Goal: Answer question/provide support

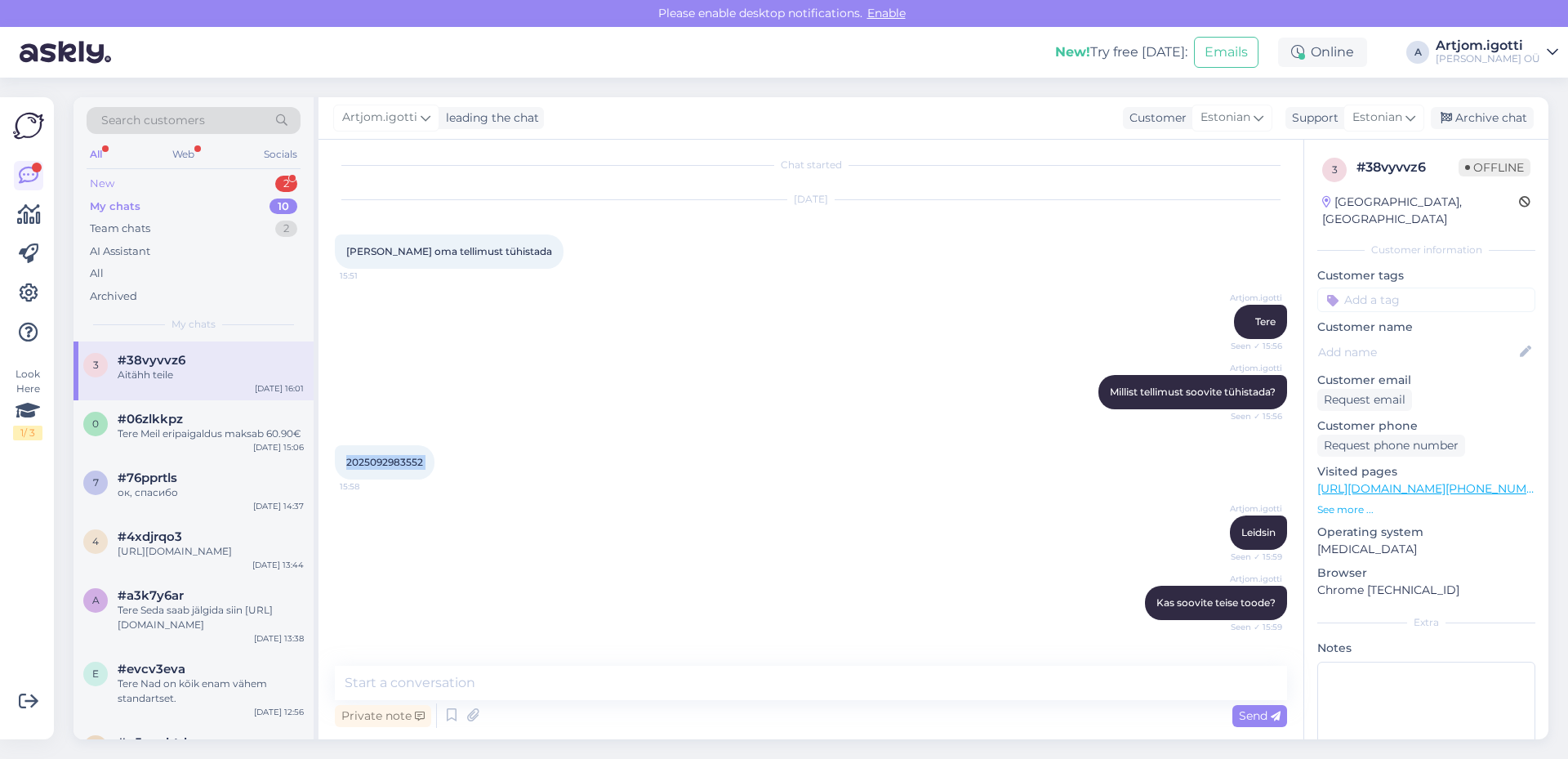
click at [202, 187] on div "New 2" at bounding box center [193, 183] width 214 height 23
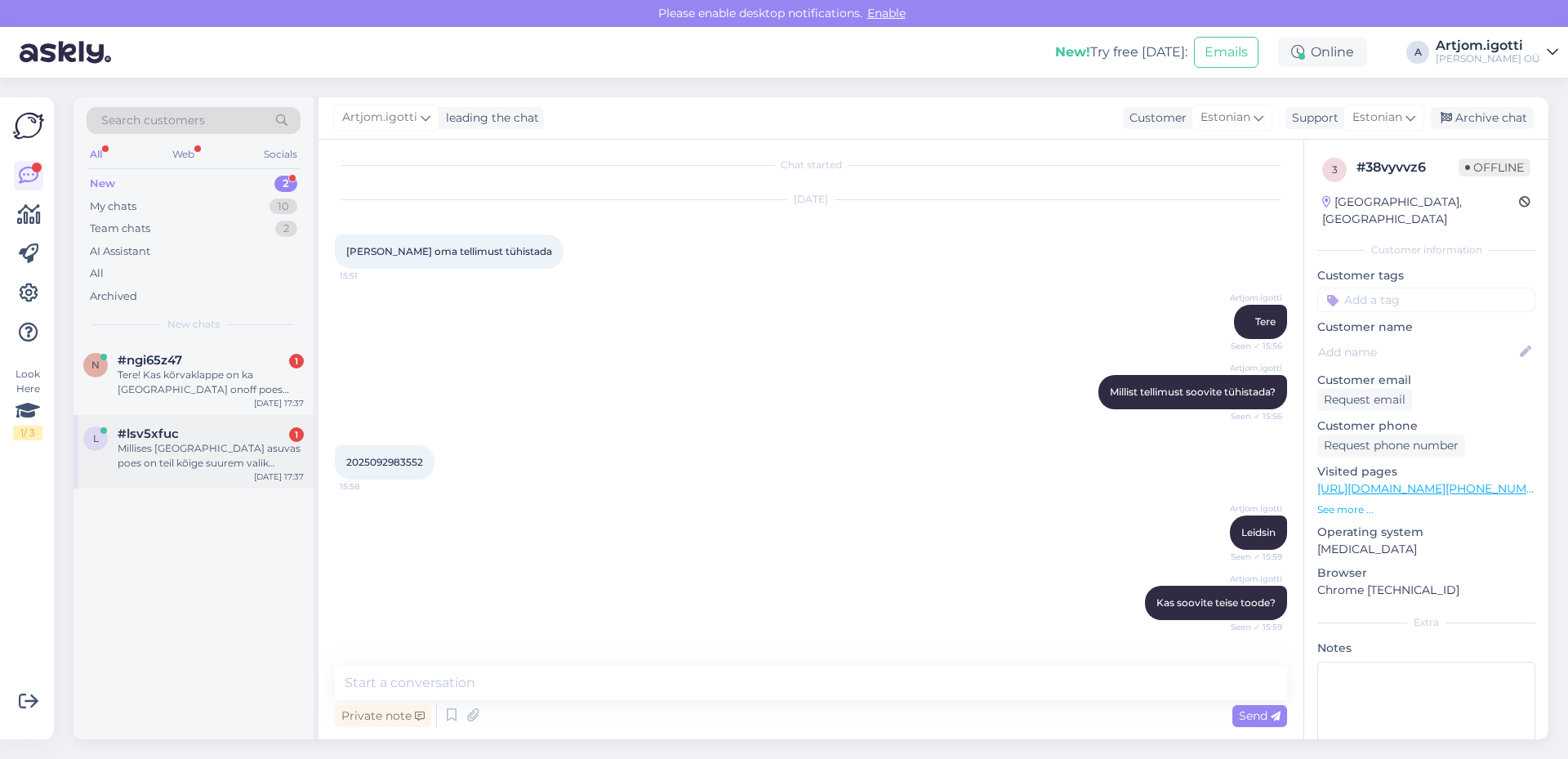
click at [216, 462] on div "Millises [GEOGRAPHIC_DATA] asuvas poes on teil kõige suurem valik pesukuivateid?" at bounding box center [211, 455] width 187 height 30
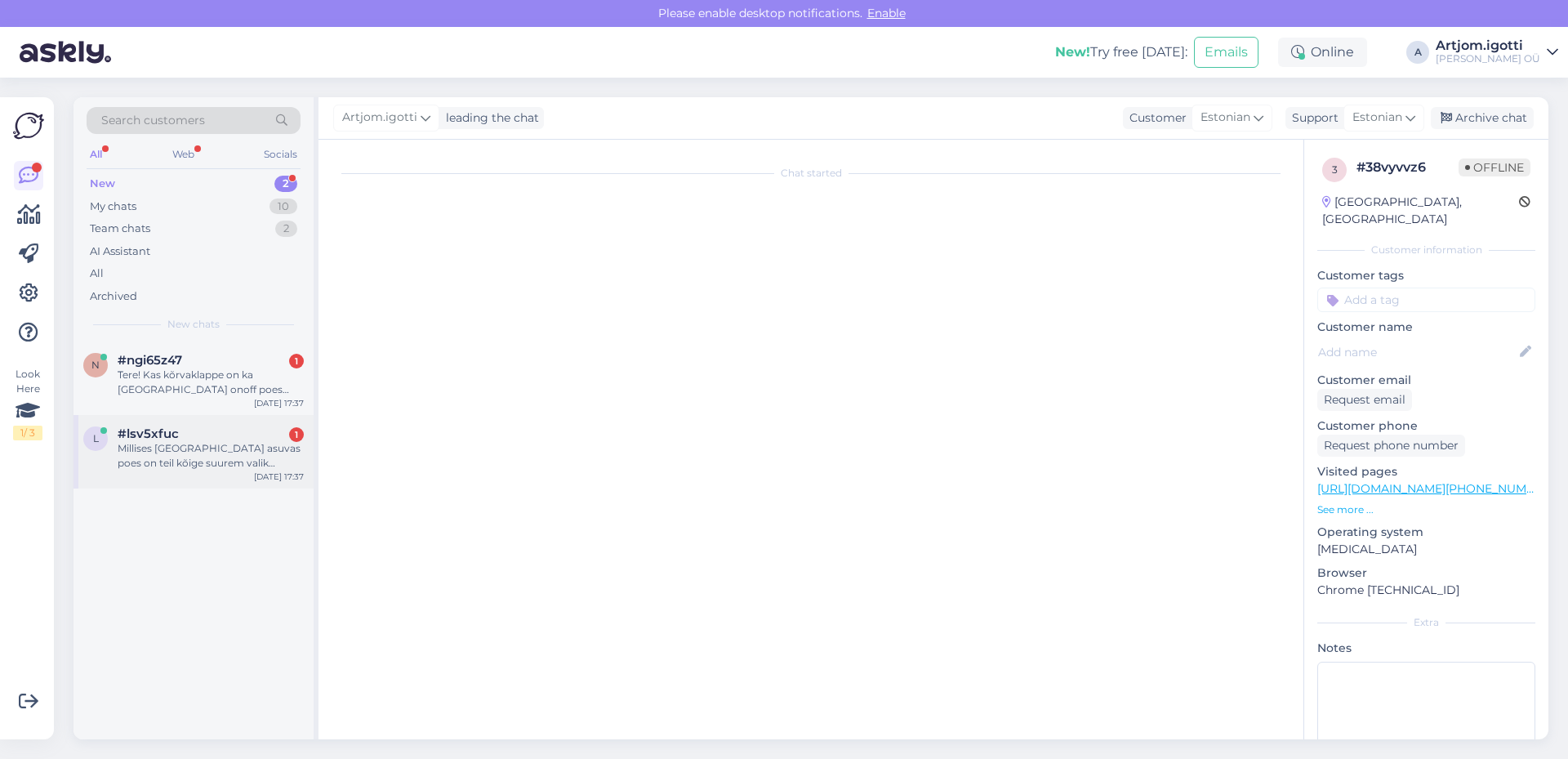
scroll to position [234, 0]
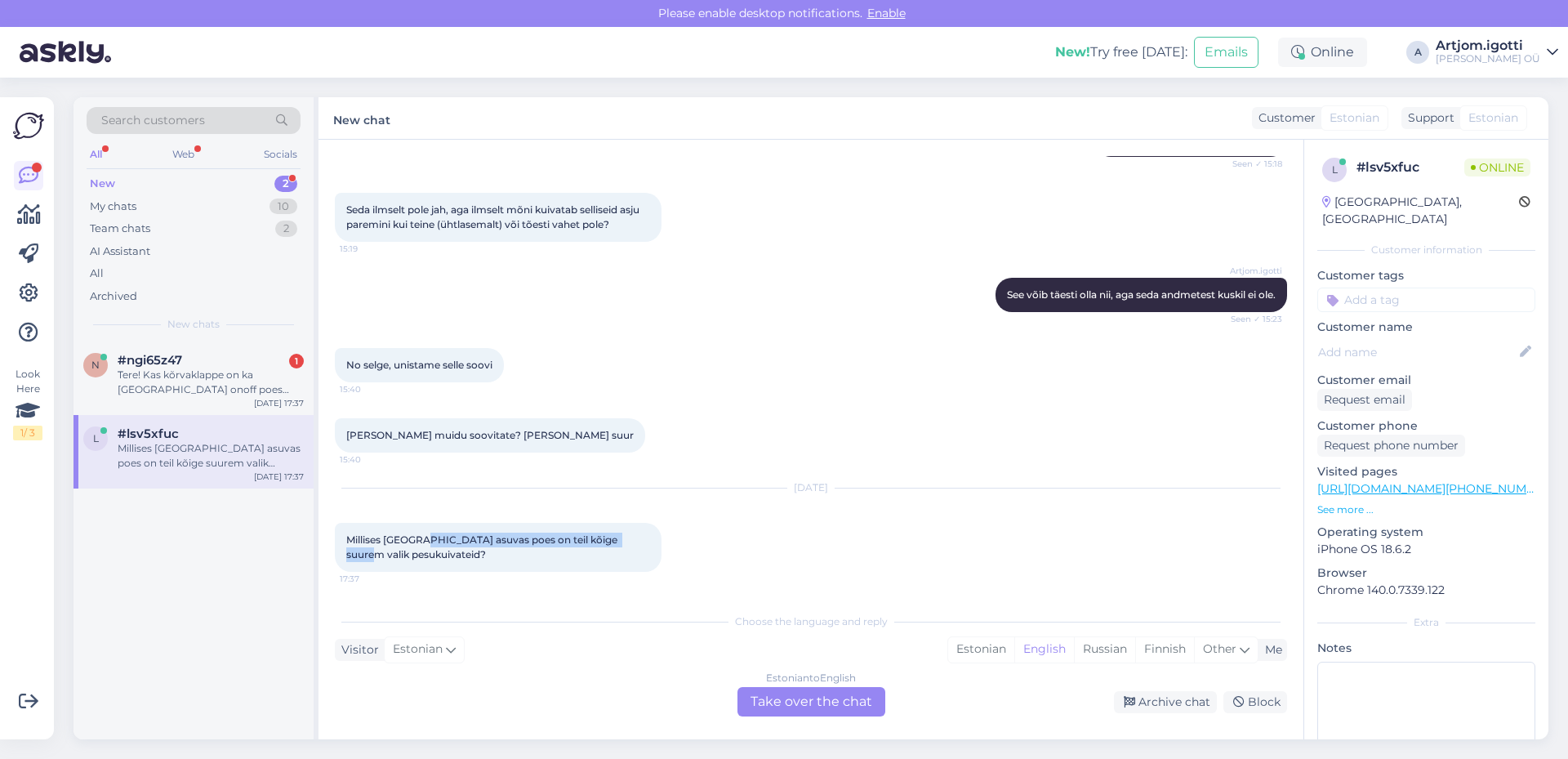
drag, startPoint x: 421, startPoint y: 535, endPoint x: 584, endPoint y: 552, distance: 163.9
click at [642, 544] on div "Millises [GEOGRAPHIC_DATA] asuvas poes on teil kõige suurem valik pesukuivateid…" at bounding box center [498, 547] width 327 height 49
drag, startPoint x: 382, startPoint y: 556, endPoint x: 471, endPoint y: 559, distance: 89.1
click at [416, 554] on span "Millises [GEOGRAPHIC_DATA] asuvas poes on teil kõige suurem valik pesukuivateid?" at bounding box center [483, 547] width 274 height 27
click at [971, 648] on div "Estonian" at bounding box center [980, 649] width 66 height 24
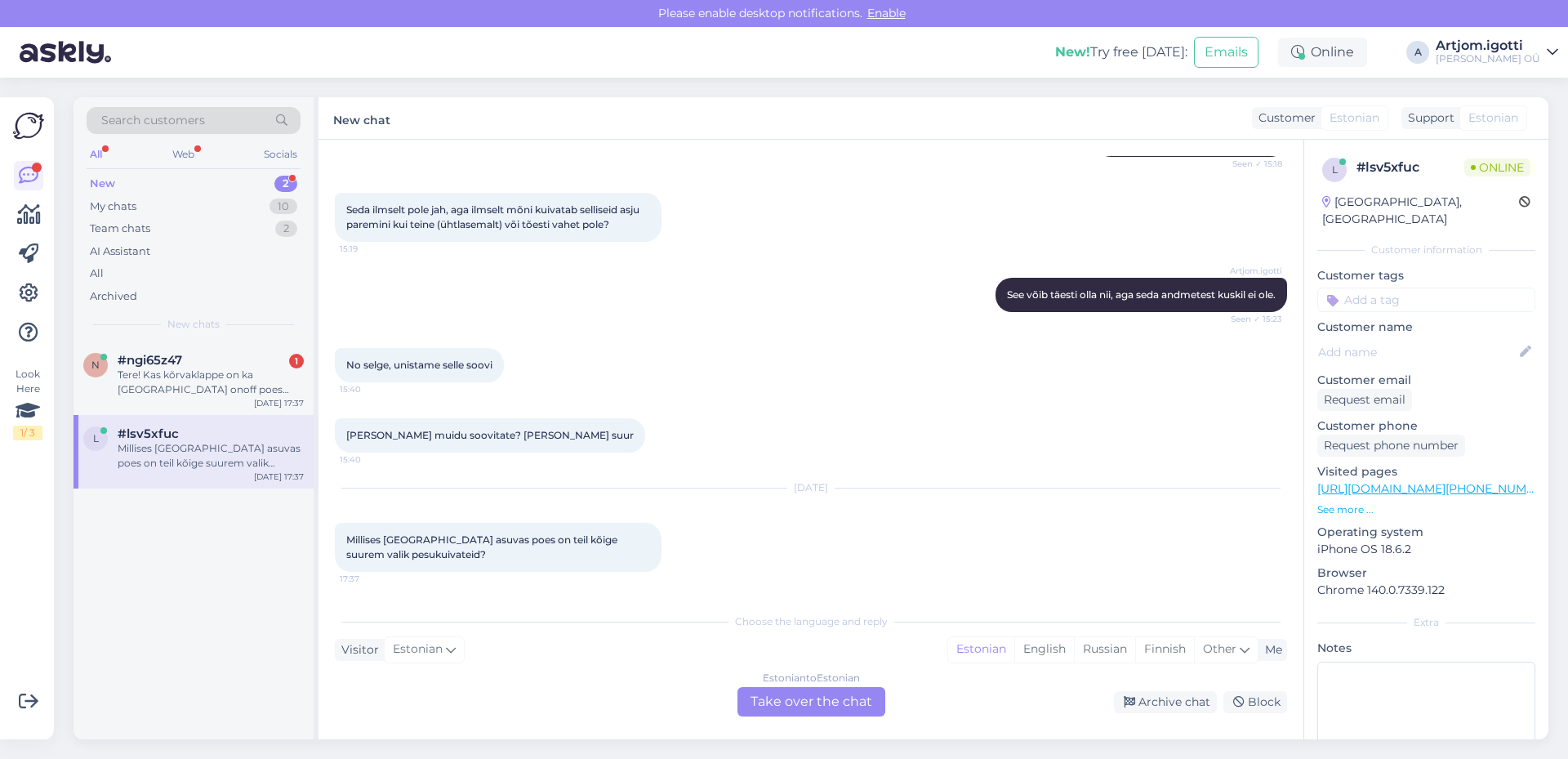
click at [816, 700] on div "Estonian to Estonian Take over the chat" at bounding box center [812, 701] width 148 height 30
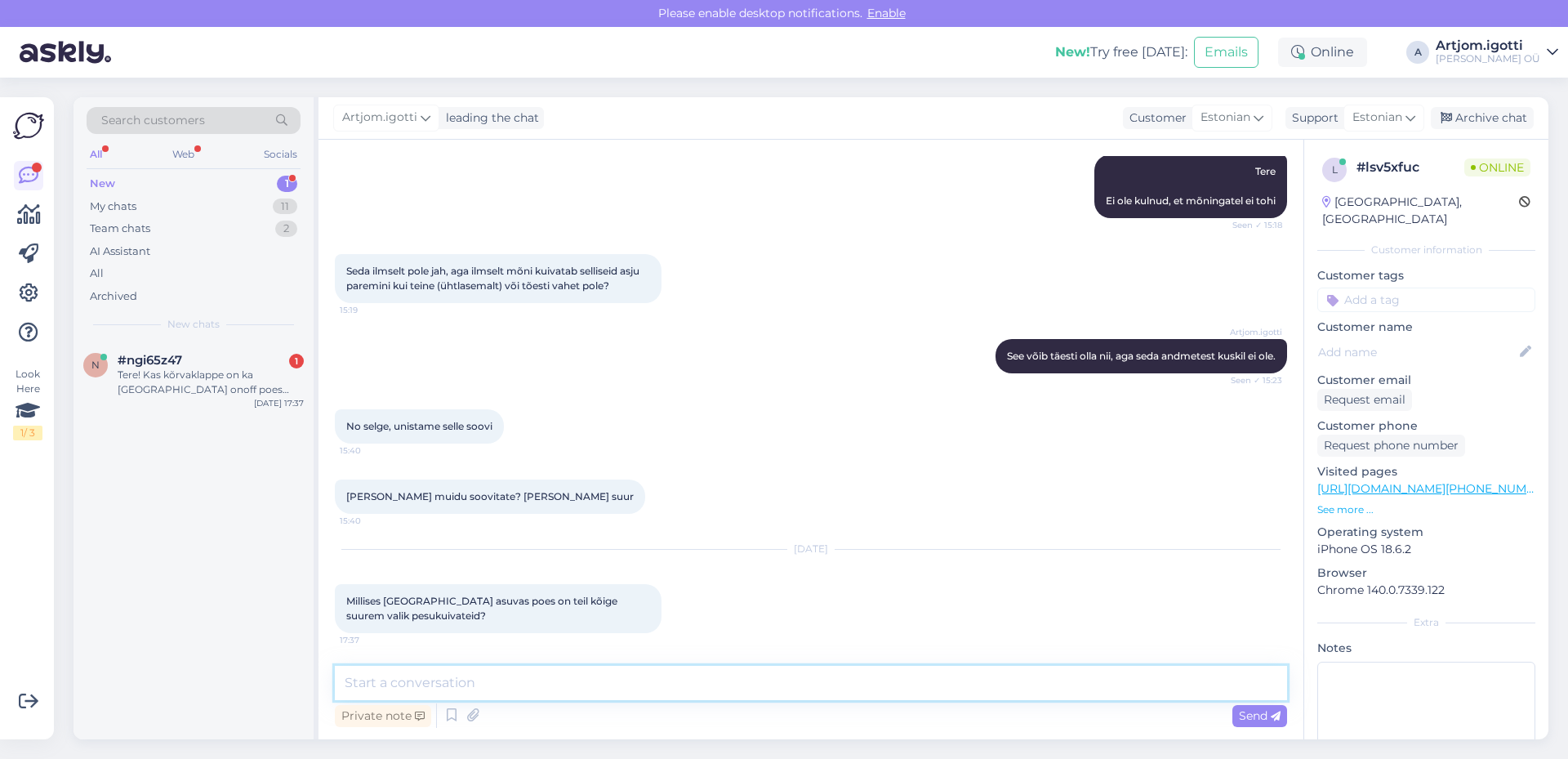
click at [568, 681] on textarea at bounding box center [811, 683] width 953 height 34
click at [415, 689] on textarea at bounding box center [811, 683] width 953 height 34
type textarea "M"
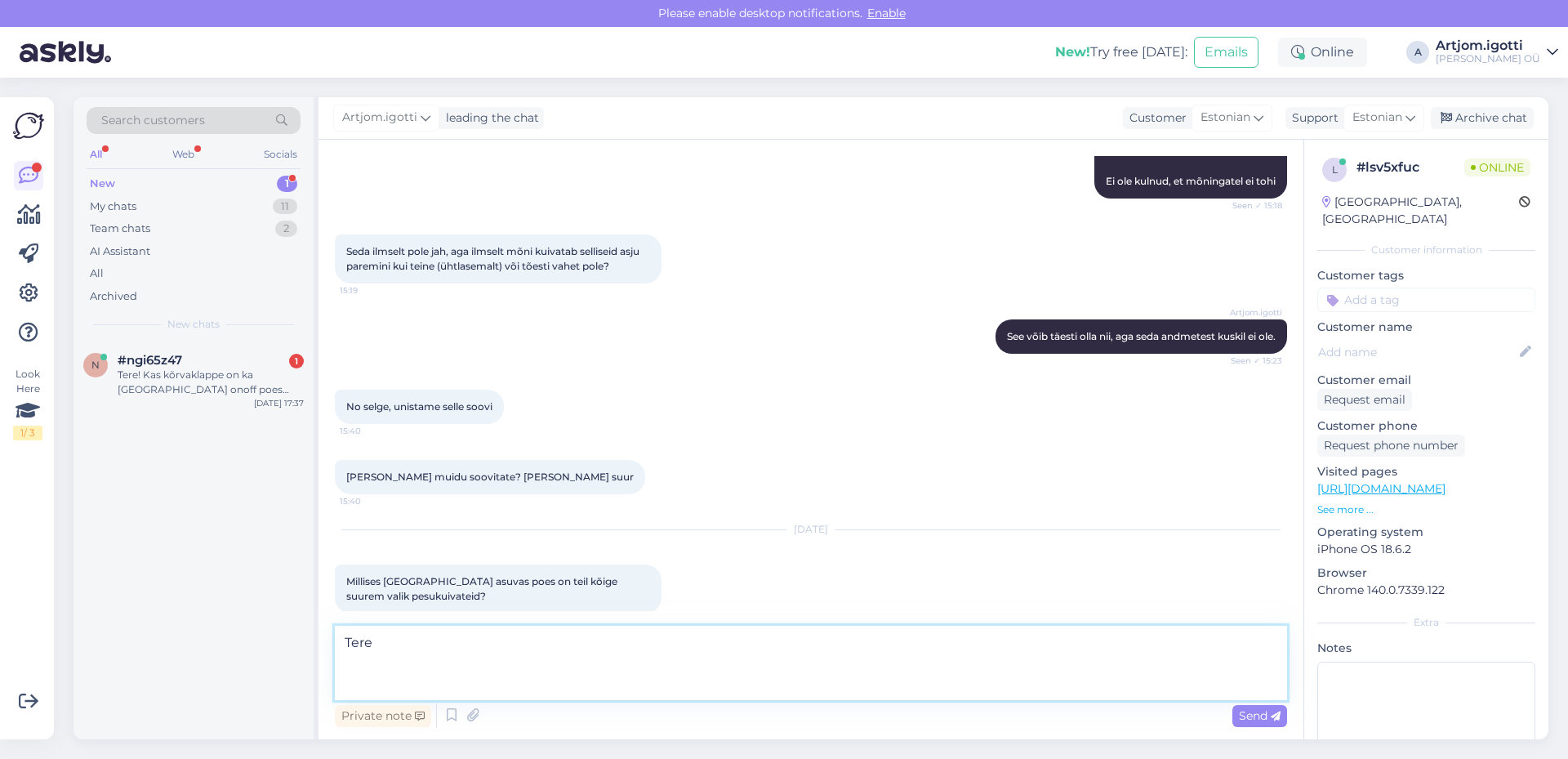
scroll to position [214, 0]
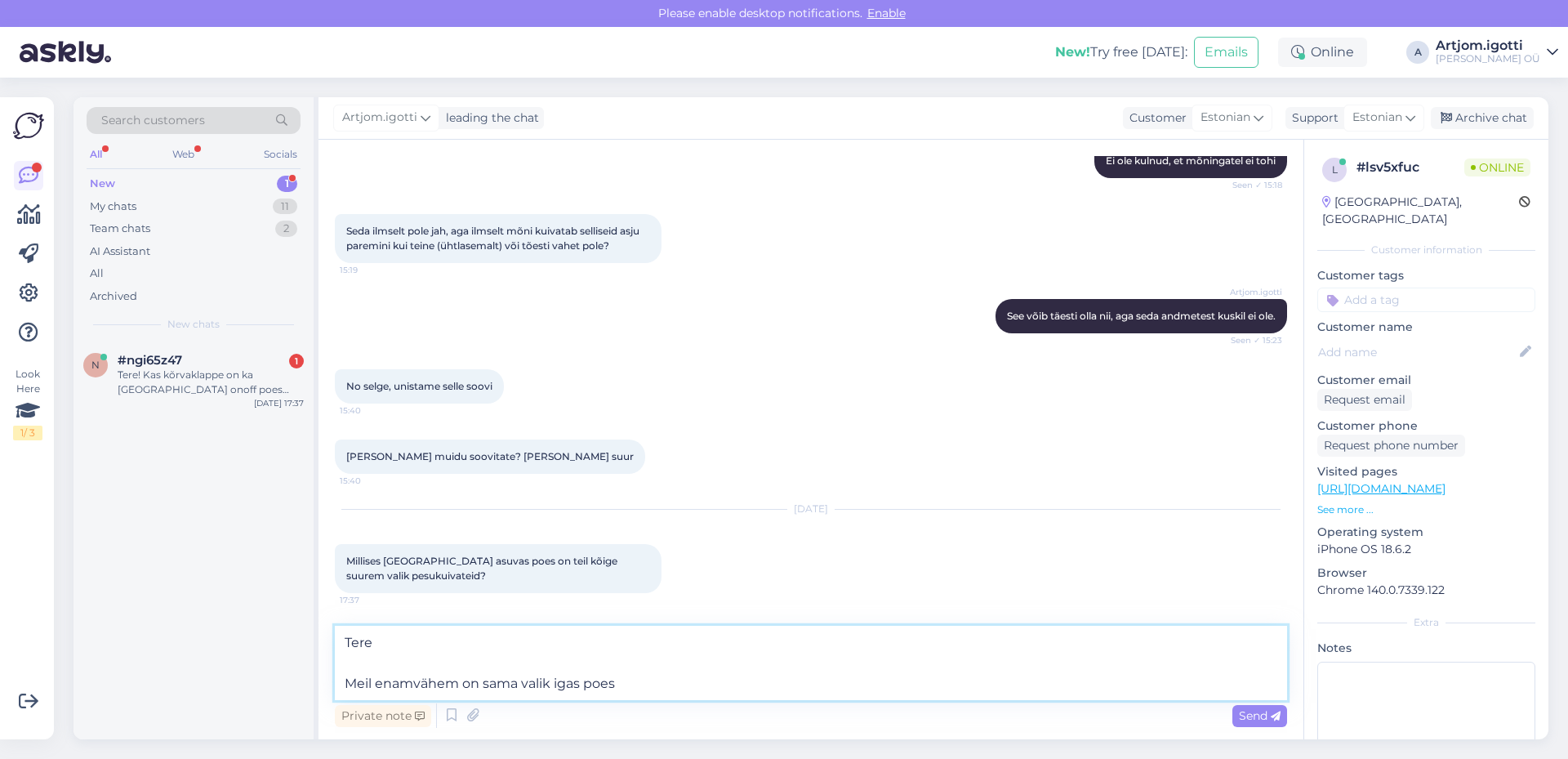
type textarea "Tere Meil enamvähem on sama valik igas poes."
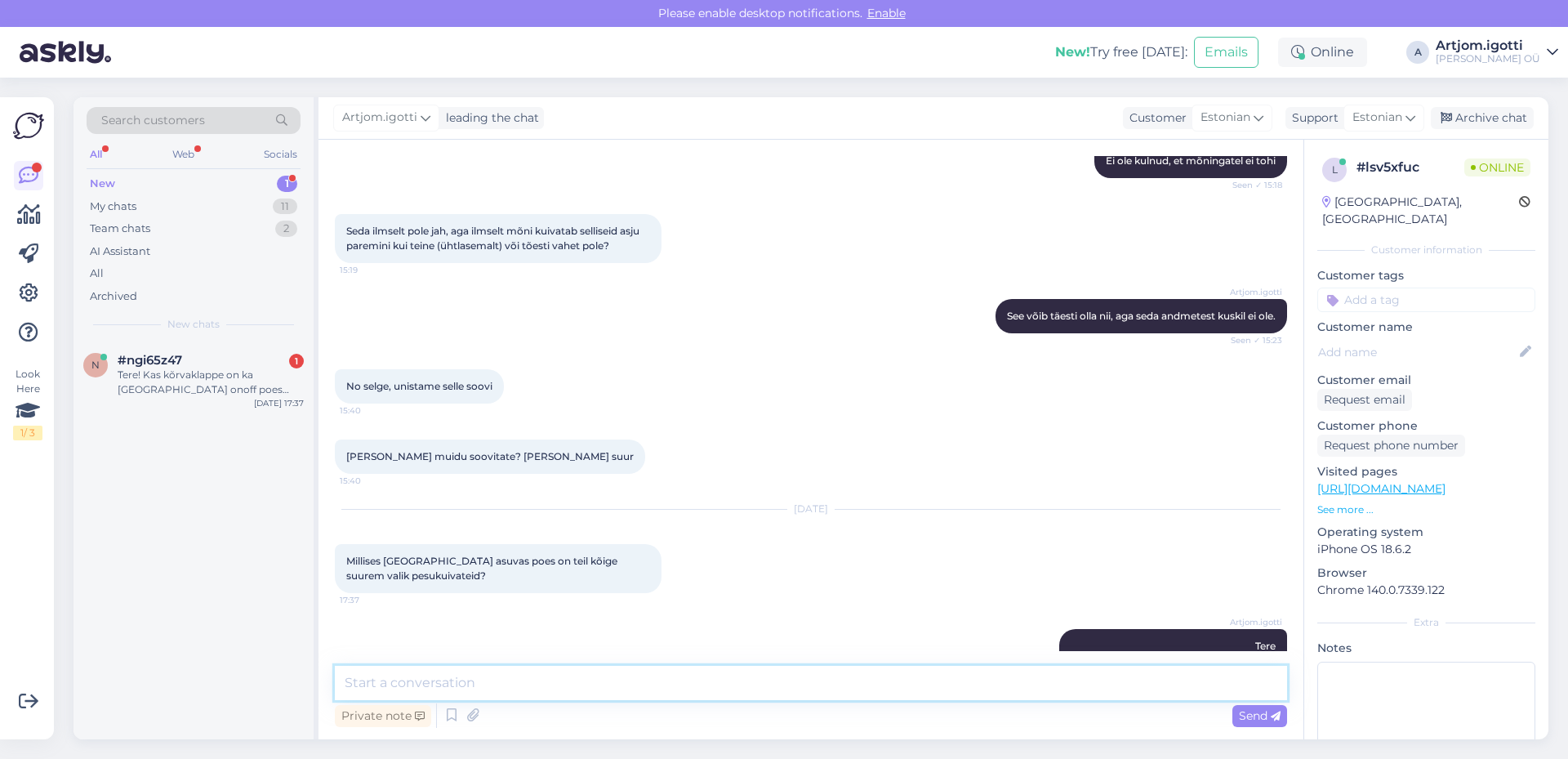
scroll to position [273, 0]
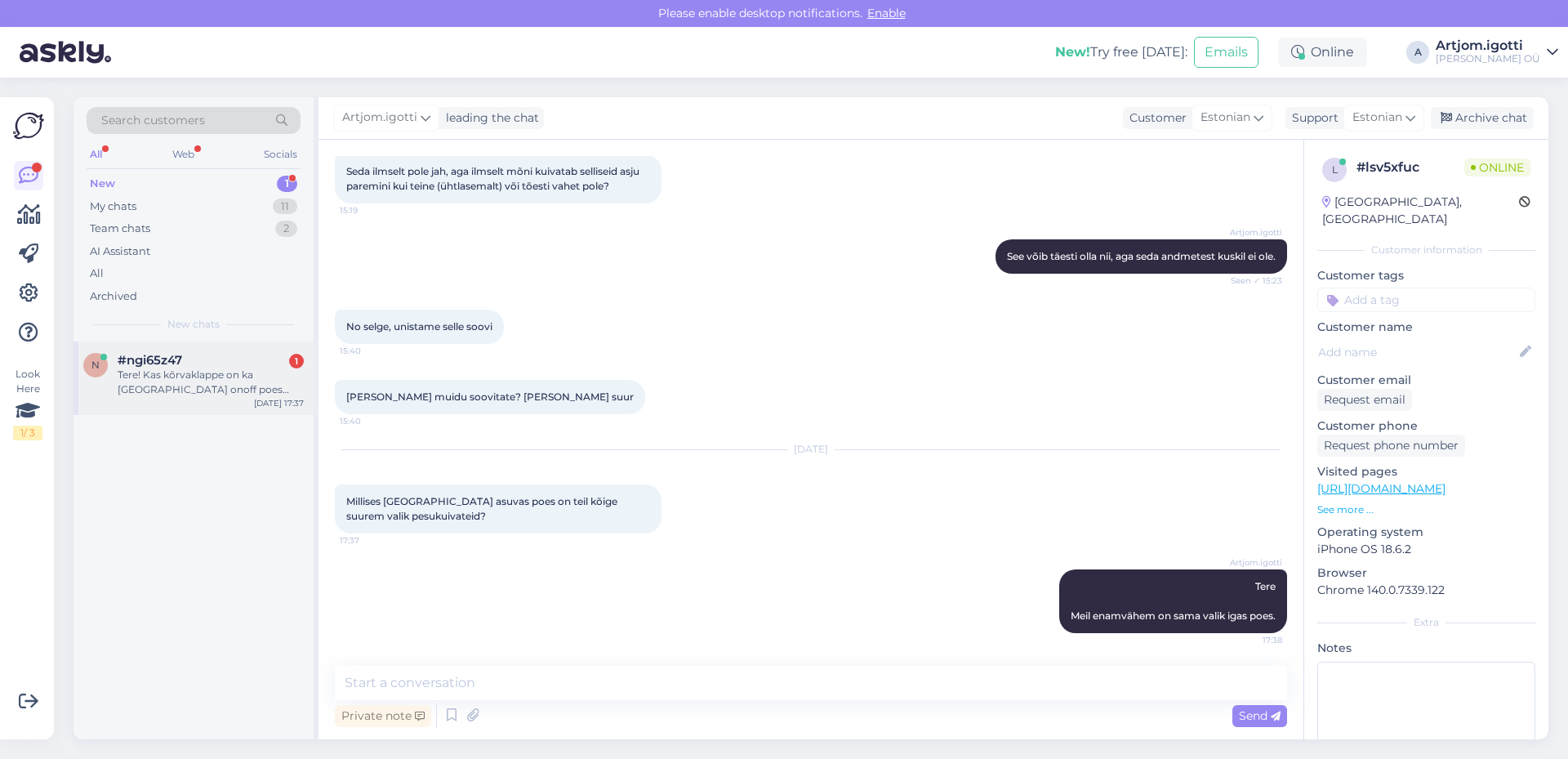
click at [169, 362] on span "#ngi65z47" at bounding box center [150, 361] width 65 height 14
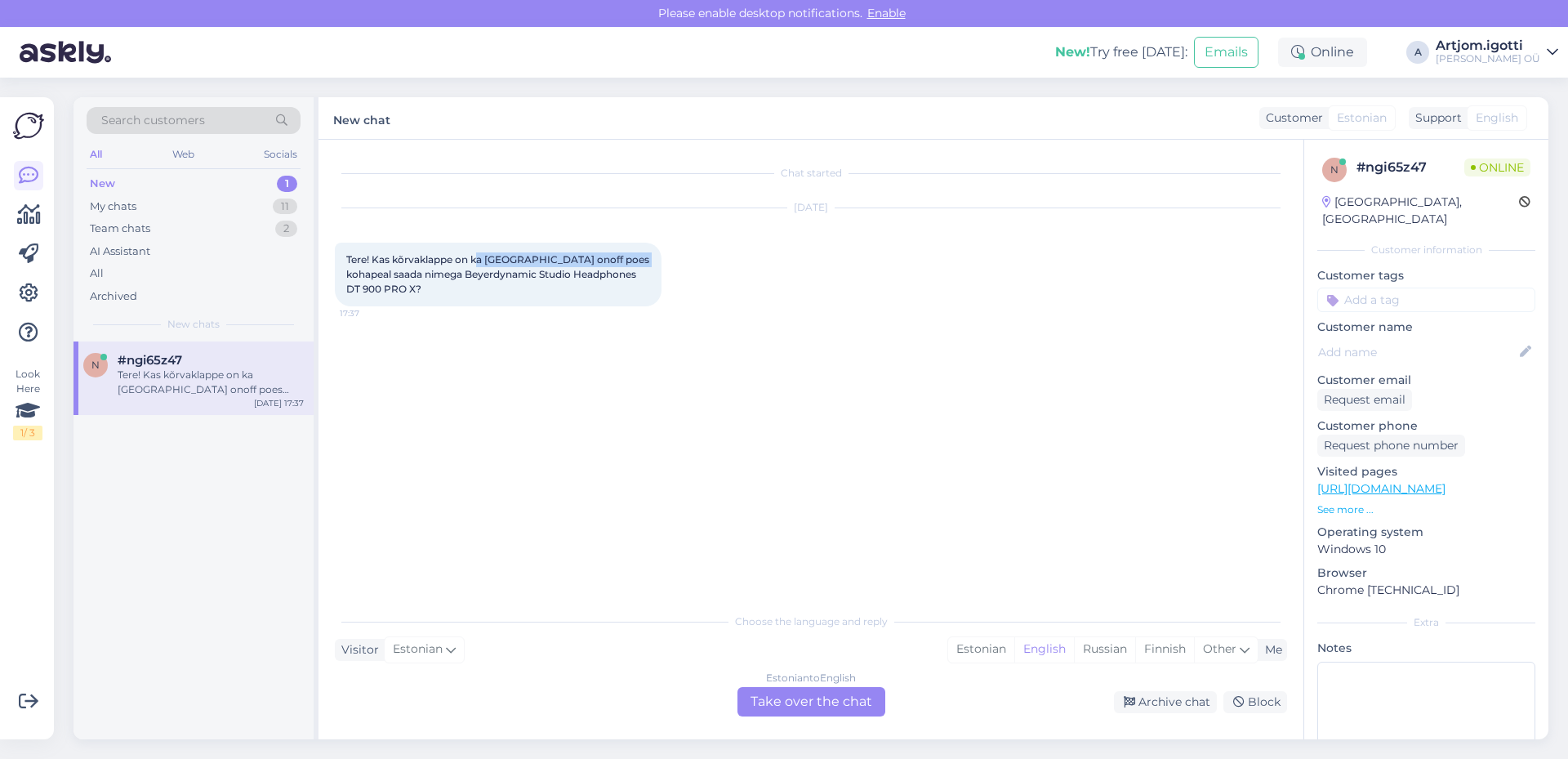
drag, startPoint x: 477, startPoint y: 265, endPoint x: 651, endPoint y: 257, distance: 174.2
click at [651, 257] on div "Tere! Kas kõrvaklappe on ka [GEOGRAPHIC_DATA] onoff poes kohapeal saada nimega …" at bounding box center [498, 274] width 327 height 64
drag, startPoint x: 377, startPoint y: 287, endPoint x: 597, endPoint y: 273, distance: 220.4
click at [597, 273] on span "Tere! Kas kõrvaklappe on ka [GEOGRAPHIC_DATA] onoff poes kohapeal saada nimega …" at bounding box center [498, 274] width 305 height 41
copy span "DT 900 PRO X"
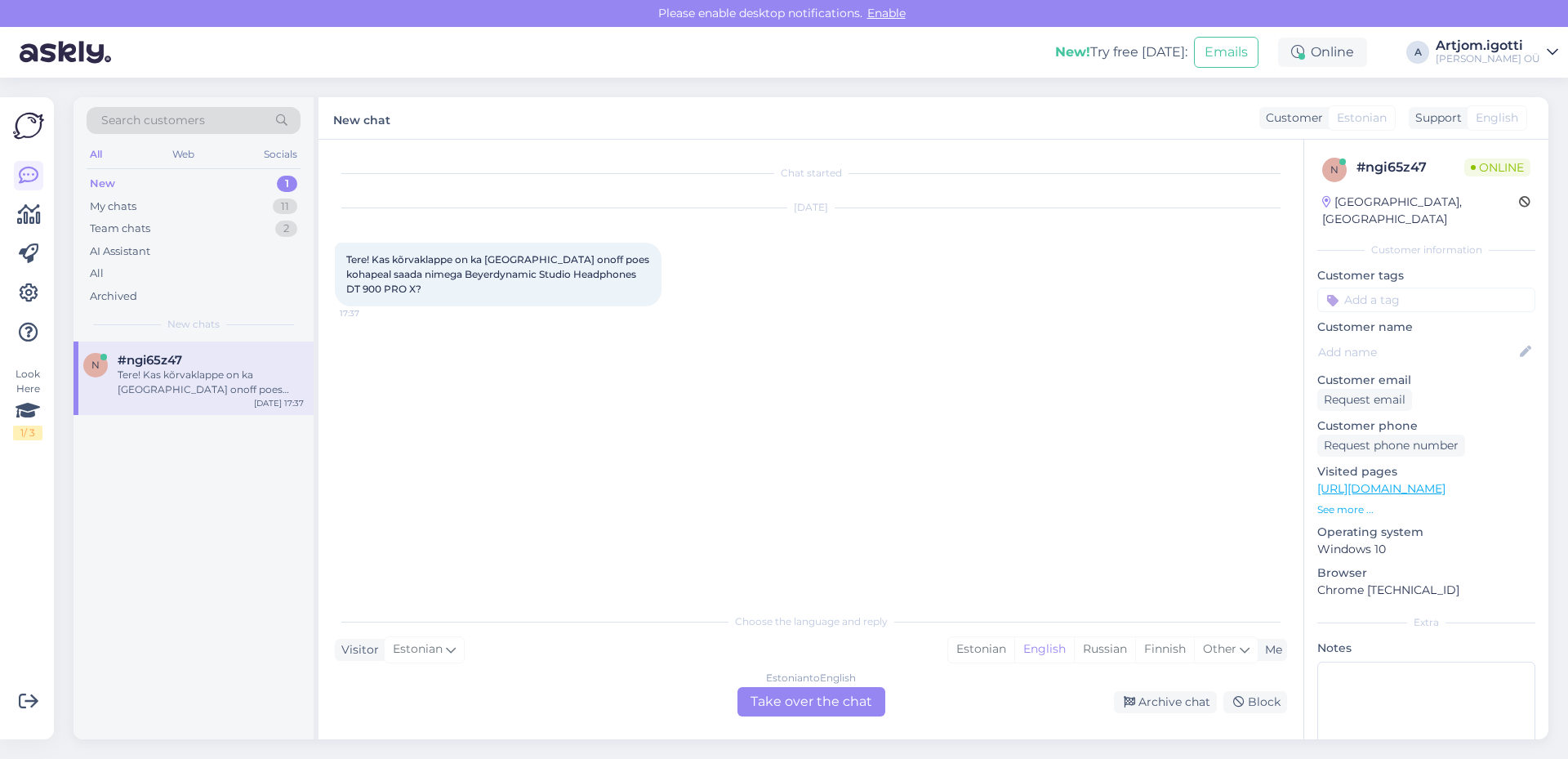
click at [422, 301] on div "Tere! Kas kõrvaklappe on ka [GEOGRAPHIC_DATA] onoff poes kohapeal saada nimega …" at bounding box center [498, 274] width 327 height 64
click at [976, 657] on div "Estonian" at bounding box center [980, 649] width 66 height 24
click at [828, 708] on div "Estonian to Estonian Take over the chat" at bounding box center [812, 701] width 148 height 30
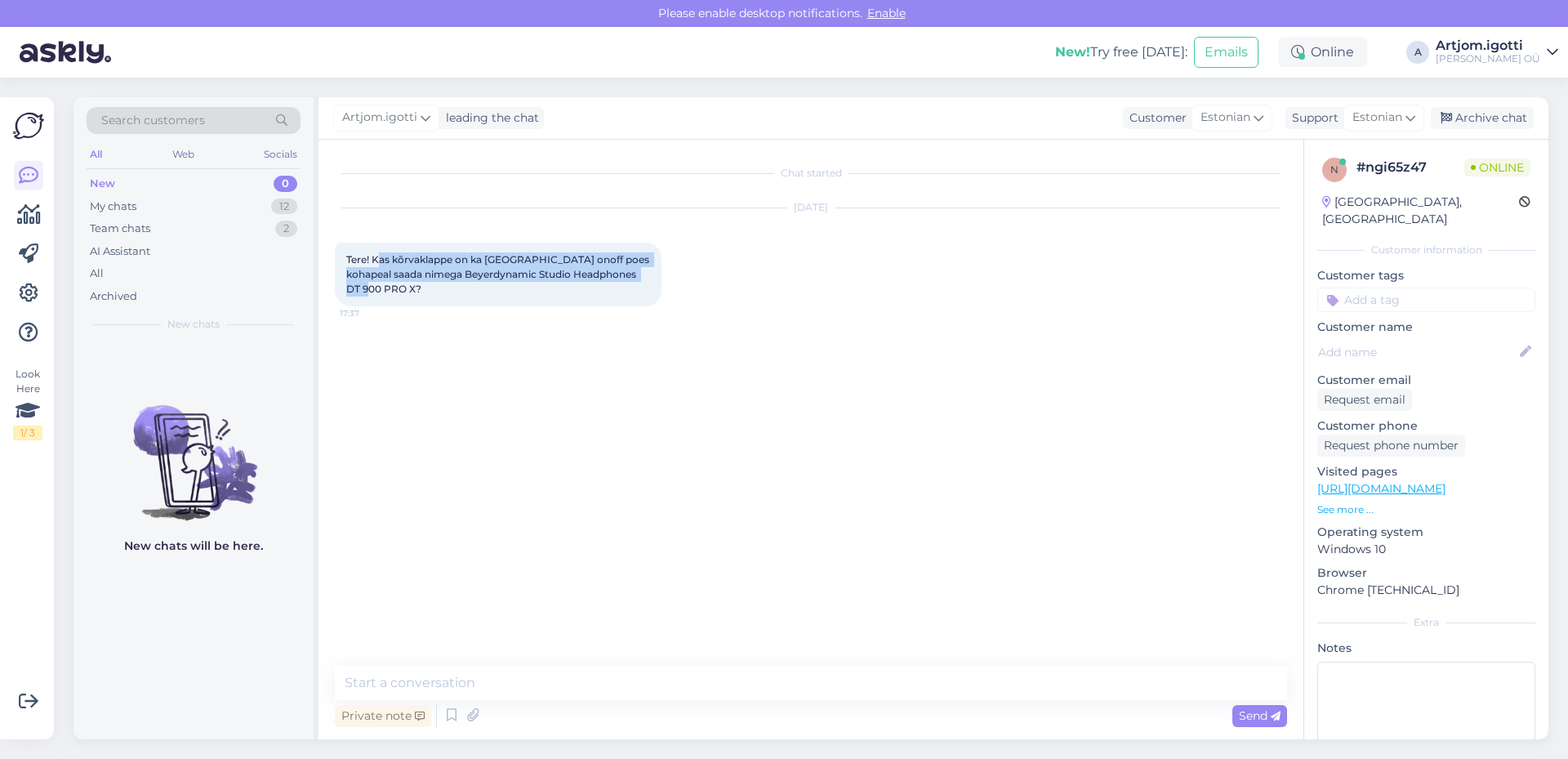
drag, startPoint x: 377, startPoint y: 255, endPoint x: 526, endPoint y: 485, distance: 274.0
click at [469, 389] on div "Chat started [DATE] Tere! Kas kõrvaklappe on ka [GEOGRAPHIC_DATA] onoff poes ko…" at bounding box center [818, 403] width 967 height 495
click at [517, 668] on textarea at bounding box center [811, 683] width 953 height 34
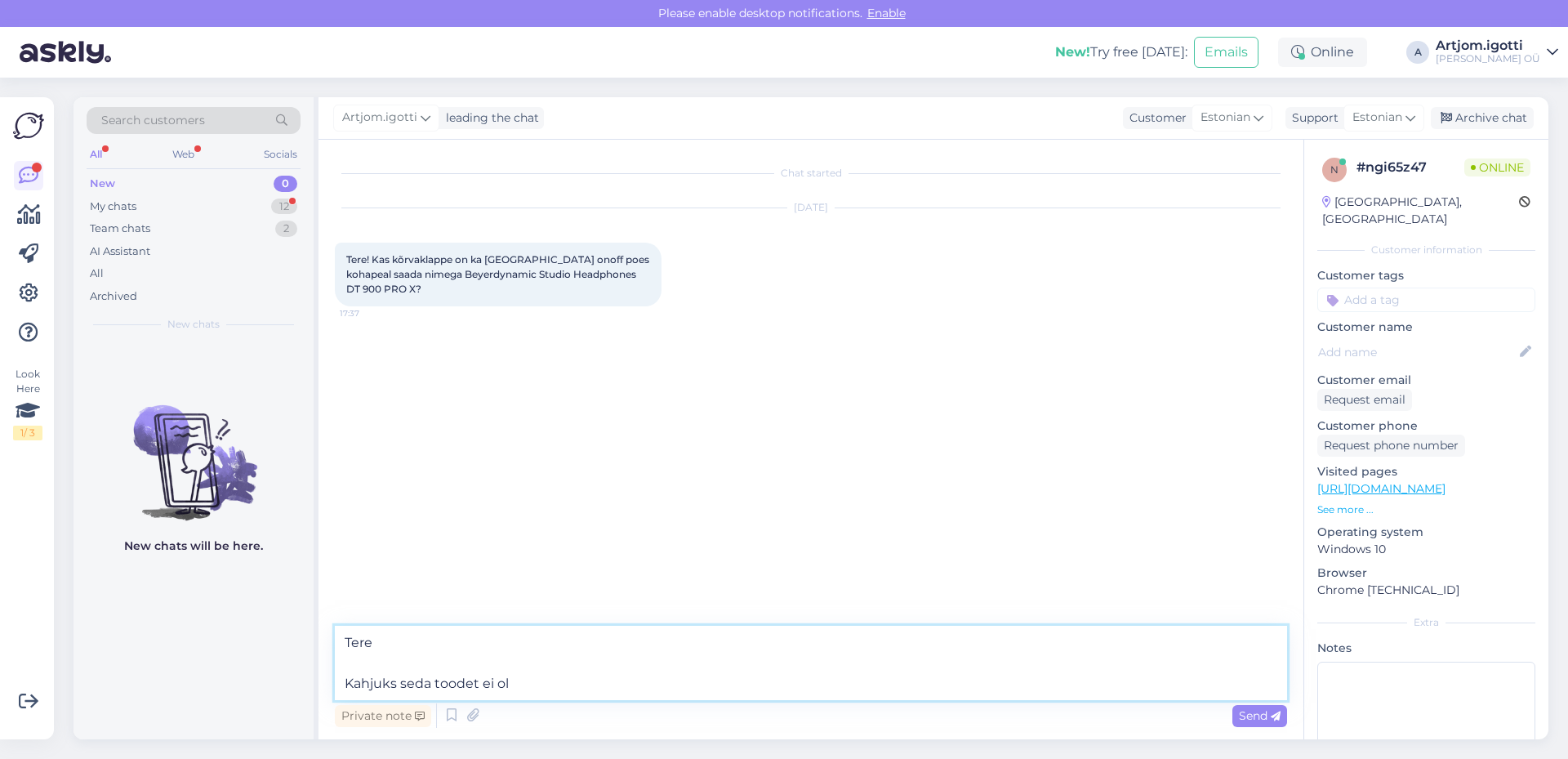
type textarea "Tere Kahjuks seda toodet ei ole"
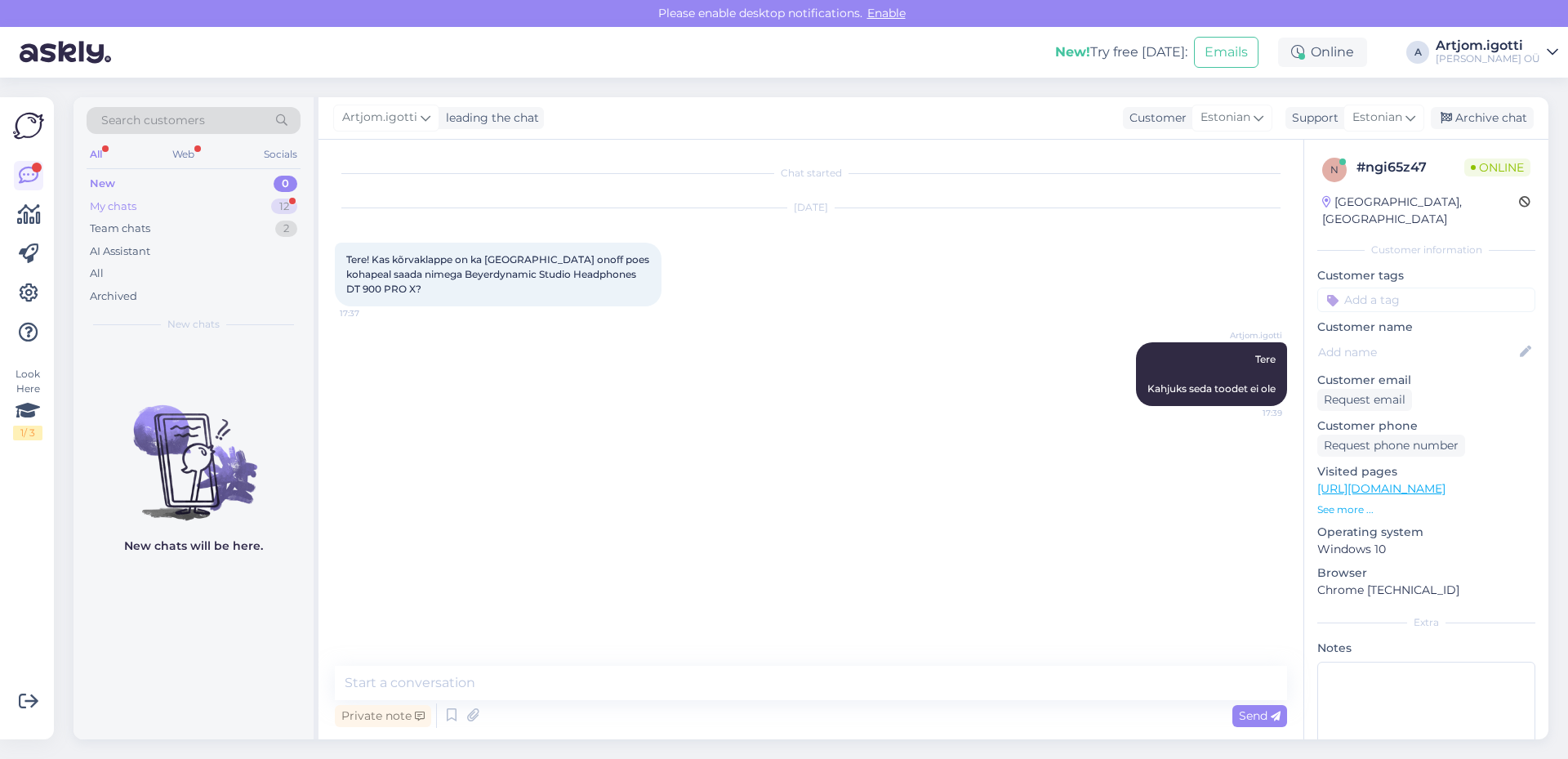
click at [239, 203] on div "My chats 12" at bounding box center [193, 206] width 214 height 23
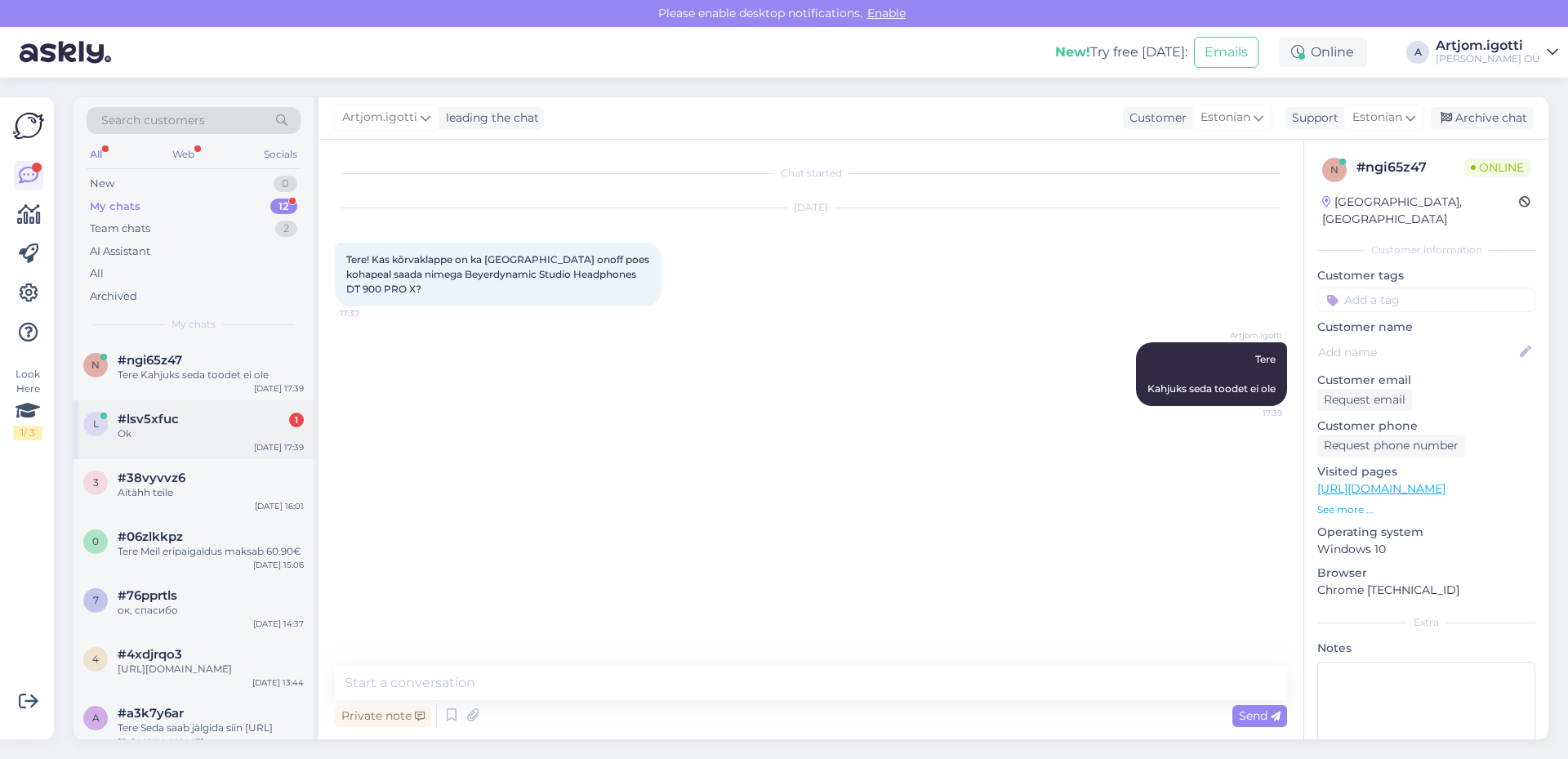
click at [225, 419] on div "#lsv5xfuc 1" at bounding box center [211, 419] width 187 height 14
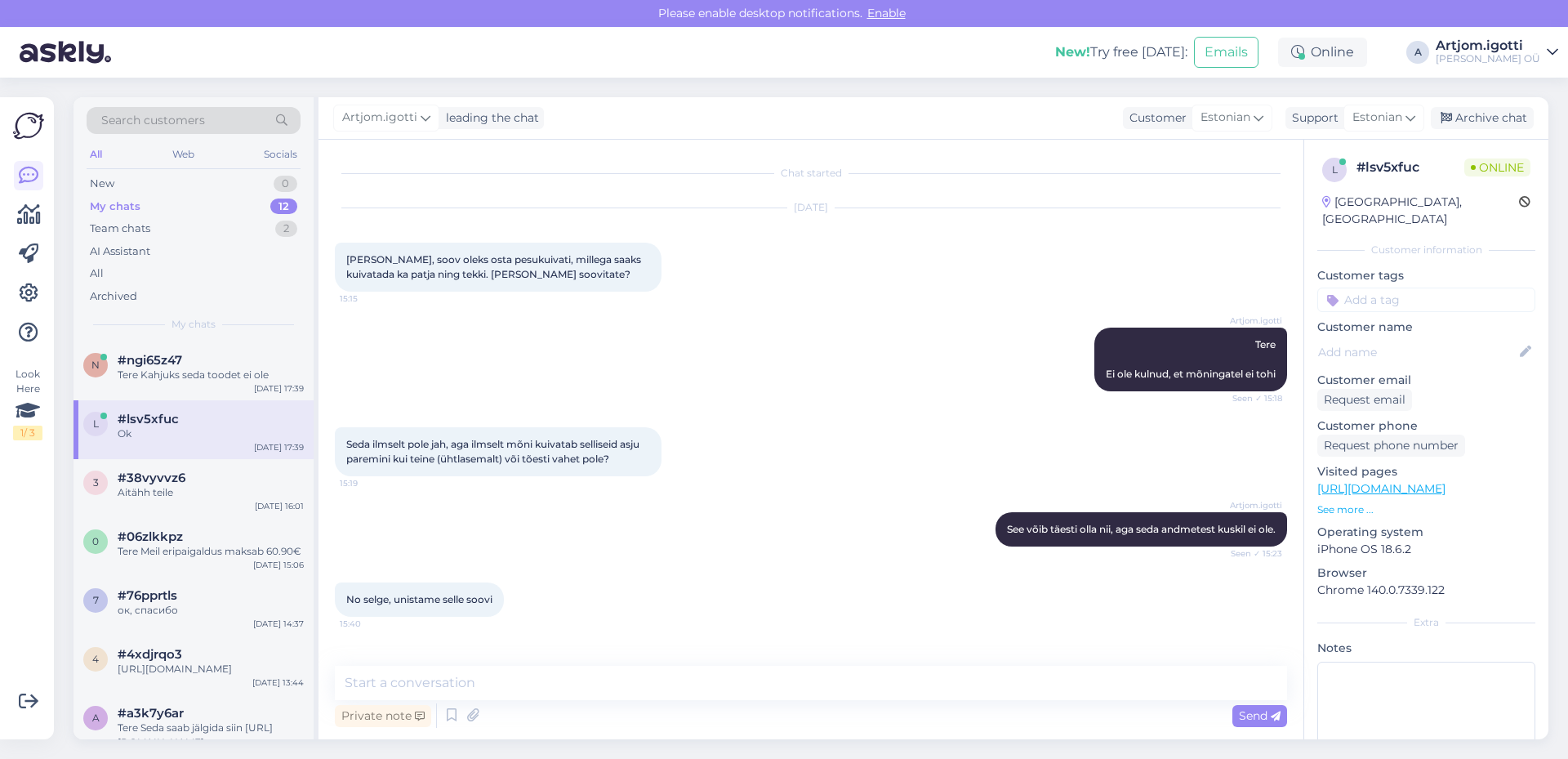
scroll to position [343, 0]
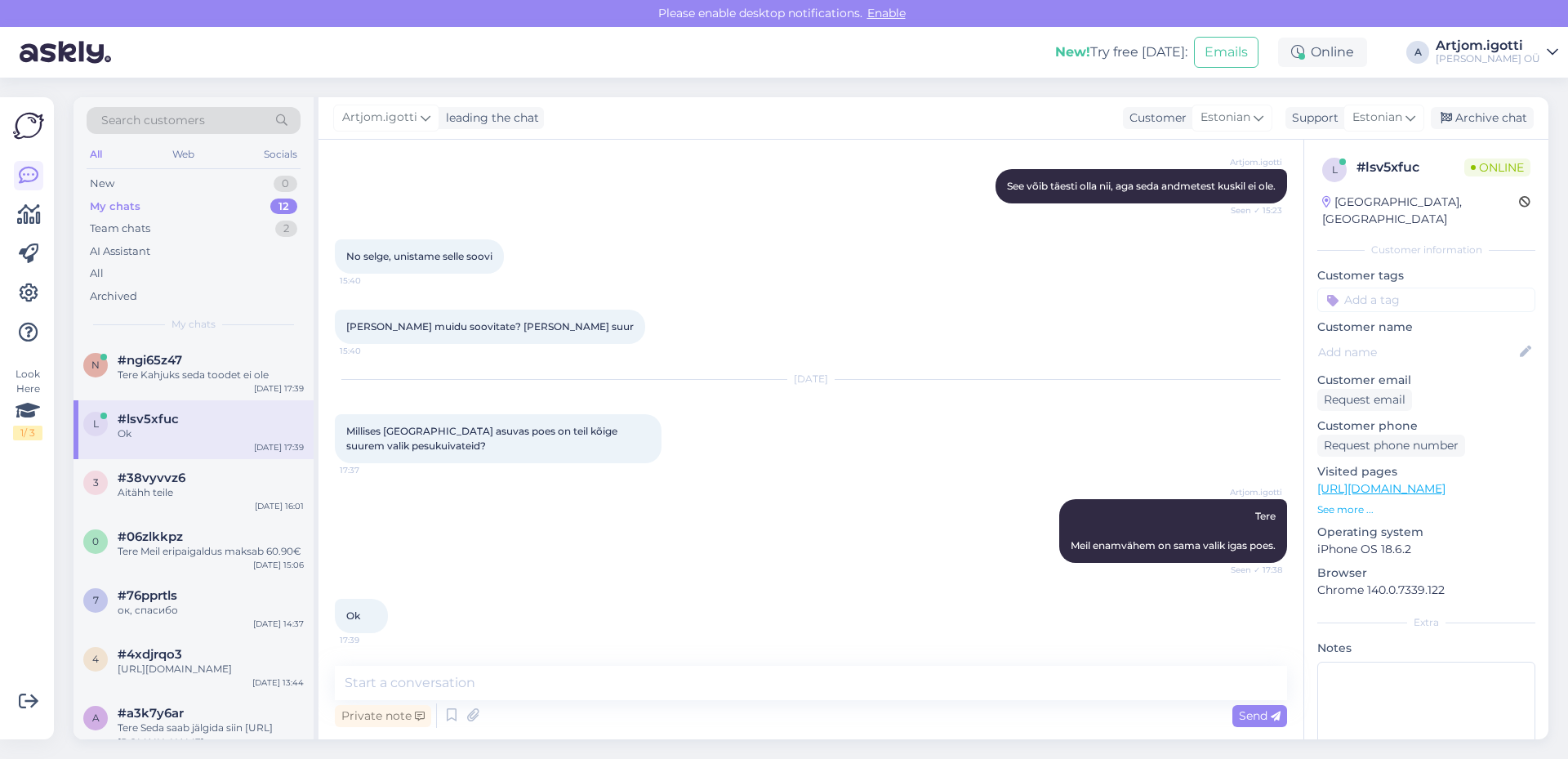
click at [286, 421] on div "#lsv5xfuc" at bounding box center [211, 419] width 187 height 14
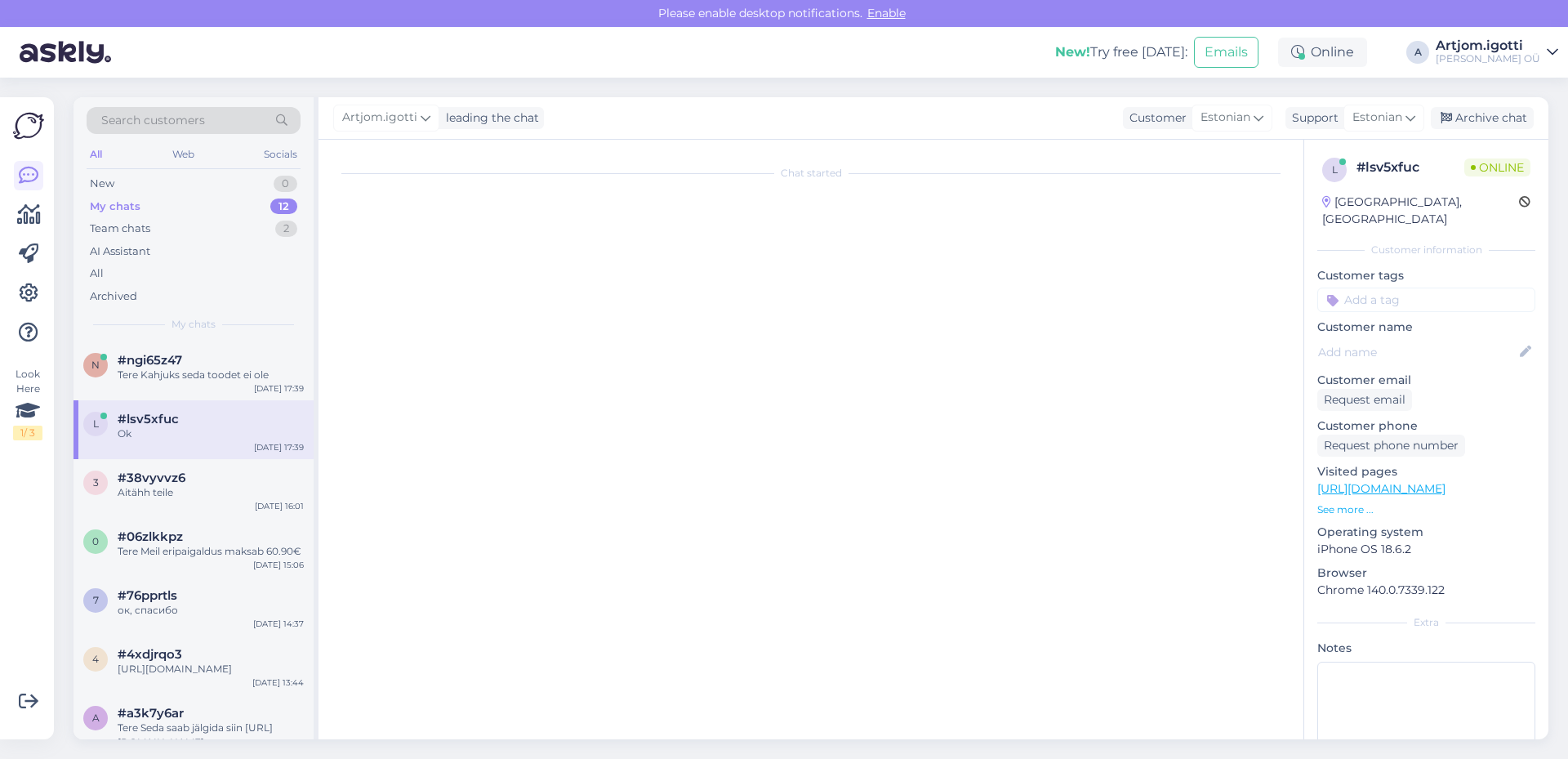
scroll to position [0, 0]
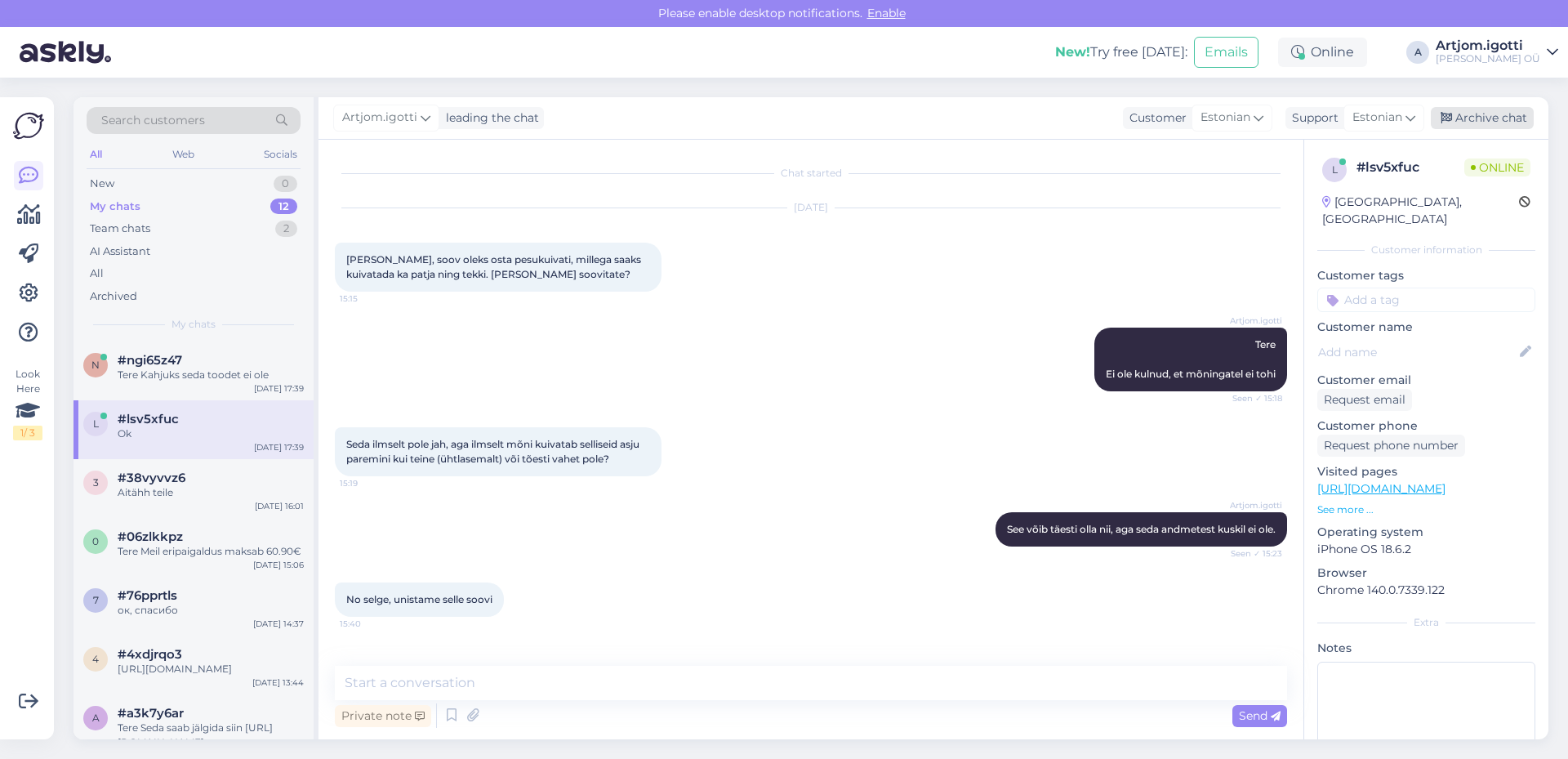
click at [1482, 115] on div "Archive chat" at bounding box center [1482, 118] width 103 height 22
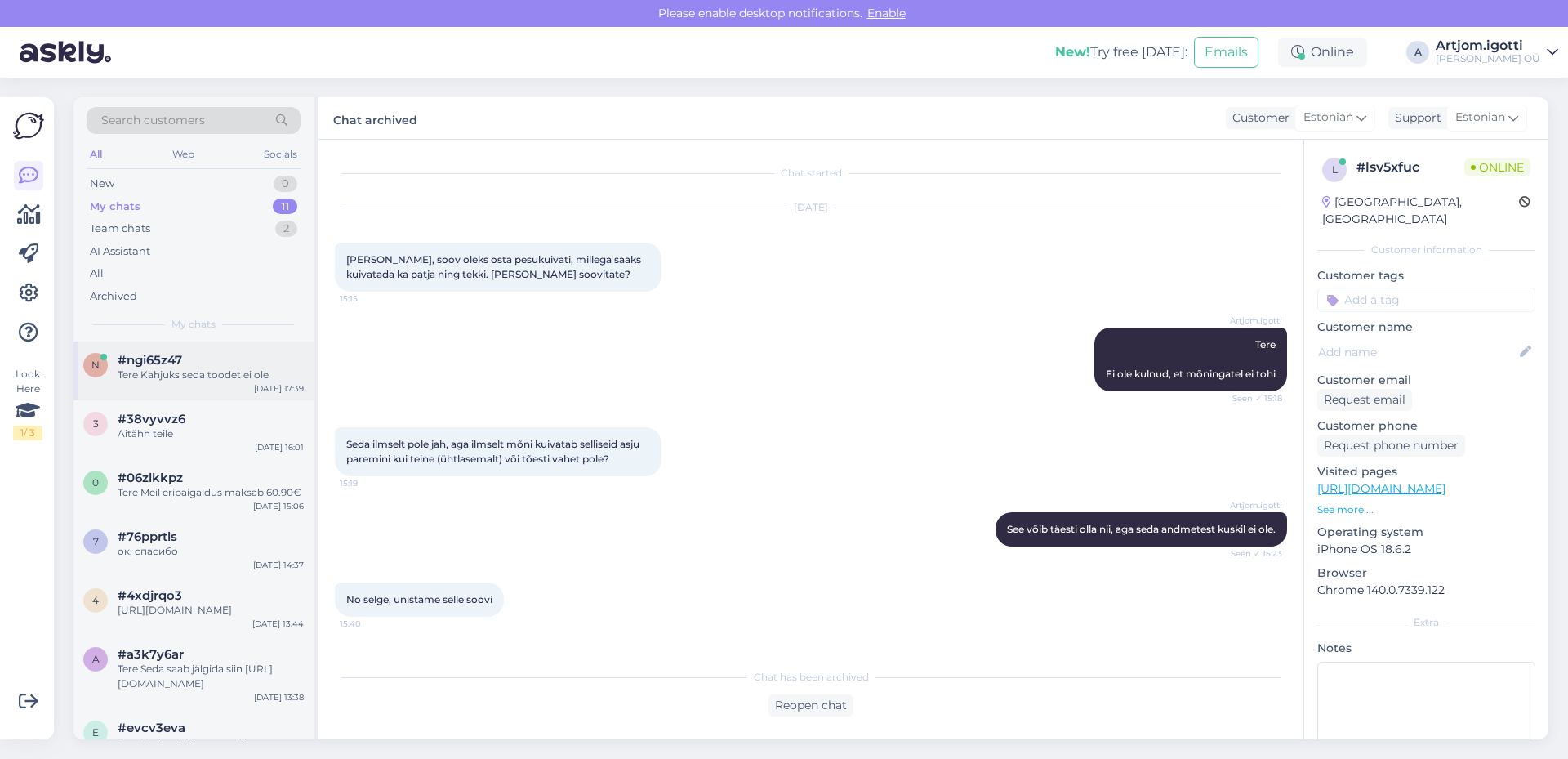
click at [214, 362] on div "#ngi65z47" at bounding box center [211, 361] width 187 height 14
